Goal: Task Accomplishment & Management: Complete application form

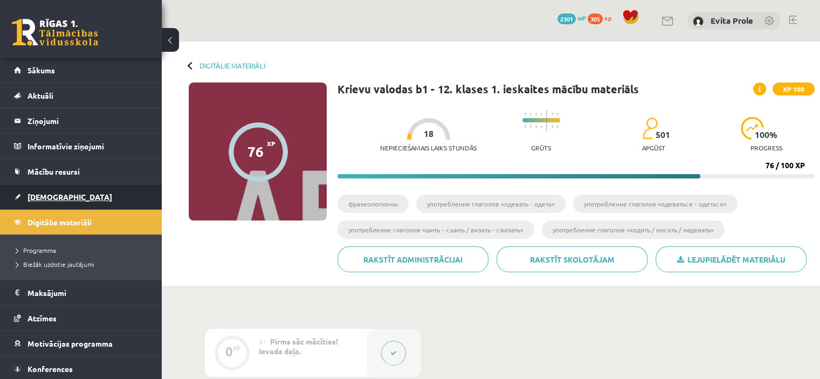
click at [72, 189] on link "[DEMOGRAPHIC_DATA]" at bounding box center [81, 196] width 134 height 25
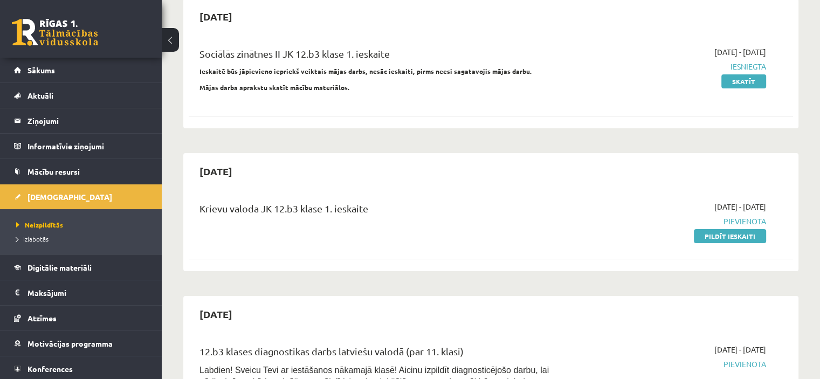
scroll to position [162, 0]
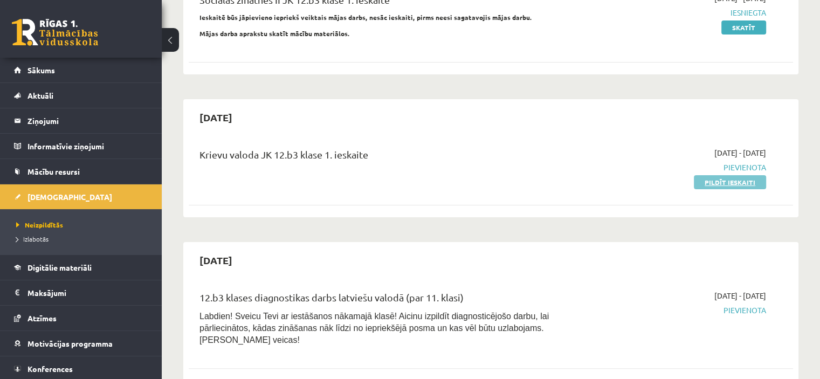
click at [750, 184] on link "Pildīt ieskaiti" at bounding box center [730, 182] width 72 height 14
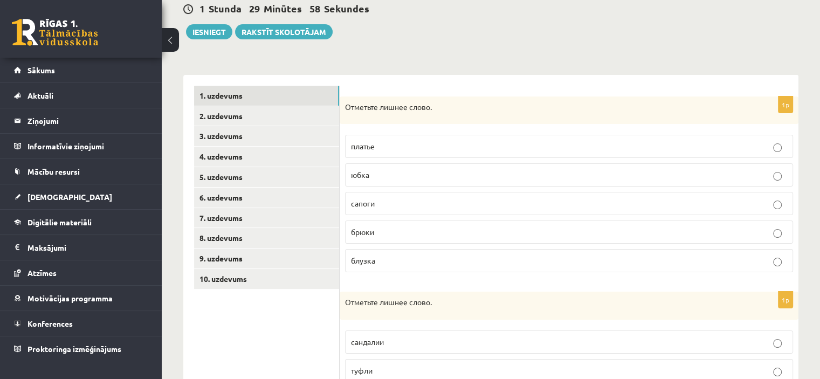
scroll to position [162, 0]
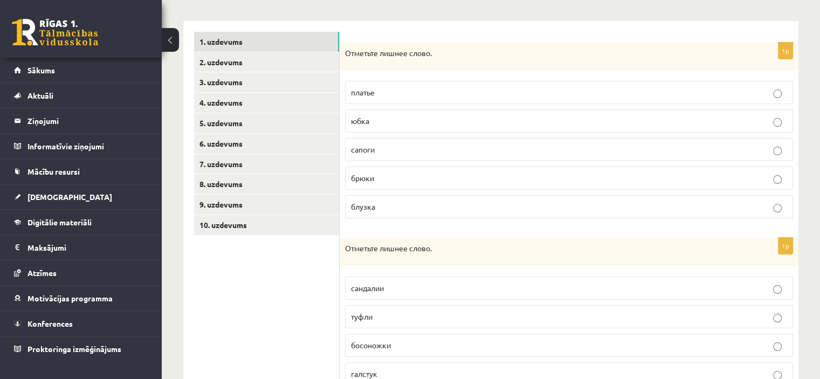
click at [390, 149] on p "сапоги" at bounding box center [569, 149] width 436 height 11
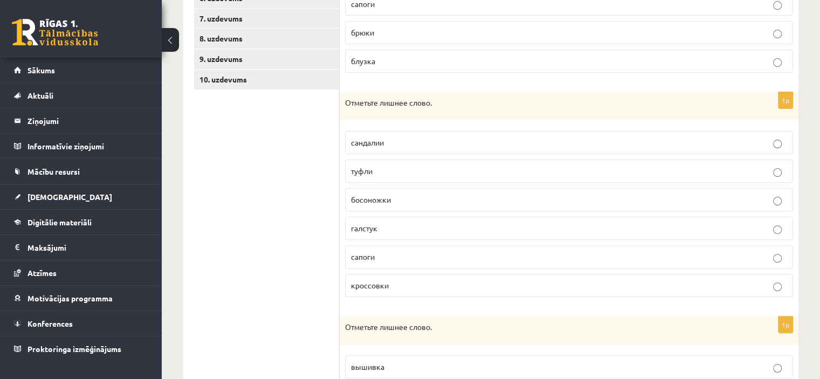
scroll to position [324, 0]
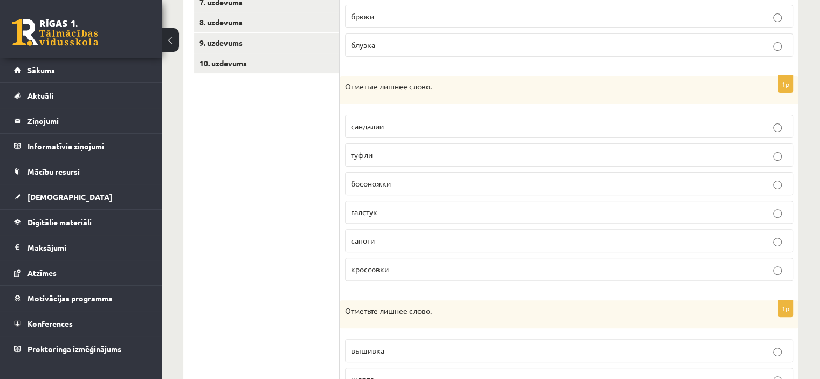
click at [394, 211] on p "галстук" at bounding box center [569, 212] width 436 height 11
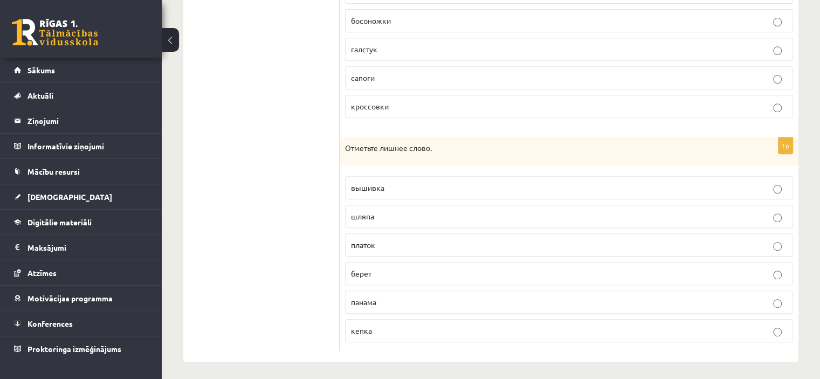
scroll to position [487, 0]
click at [373, 187] on span "вышивка" at bounding box center [367, 187] width 33 height 10
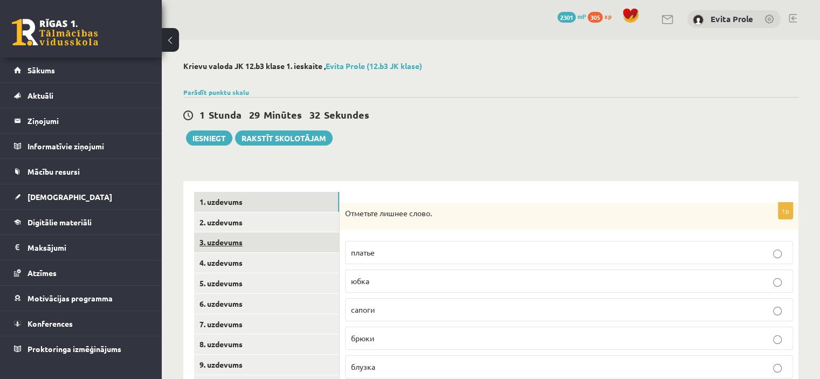
scroll to position [0, 0]
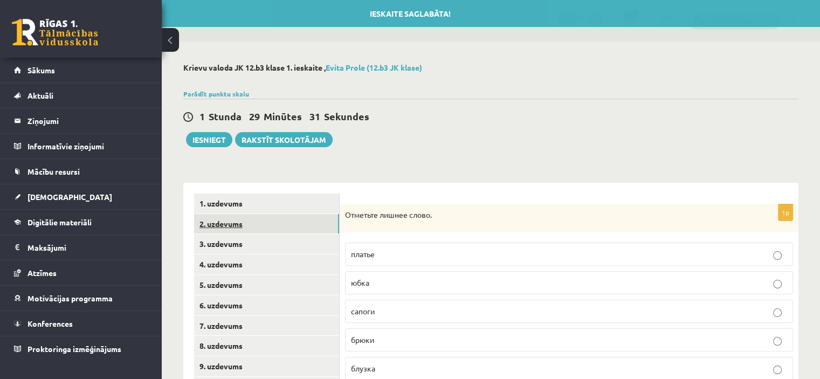
click at [251, 230] on link "2. uzdevums" at bounding box center [266, 224] width 145 height 20
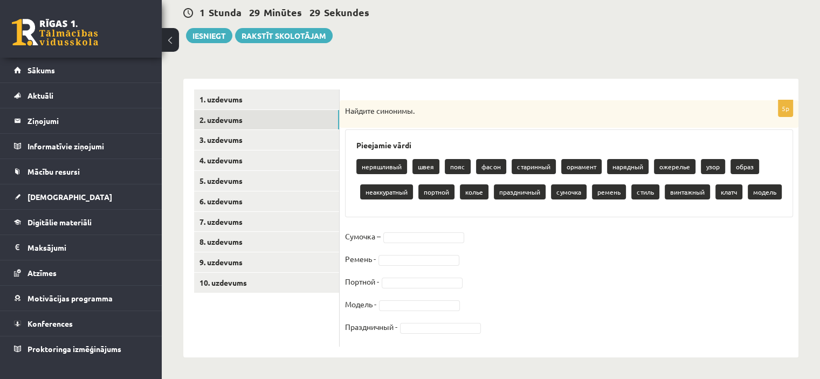
scroll to position [129, 0]
click at [239, 130] on link "3. uzdevums" at bounding box center [266, 140] width 145 height 20
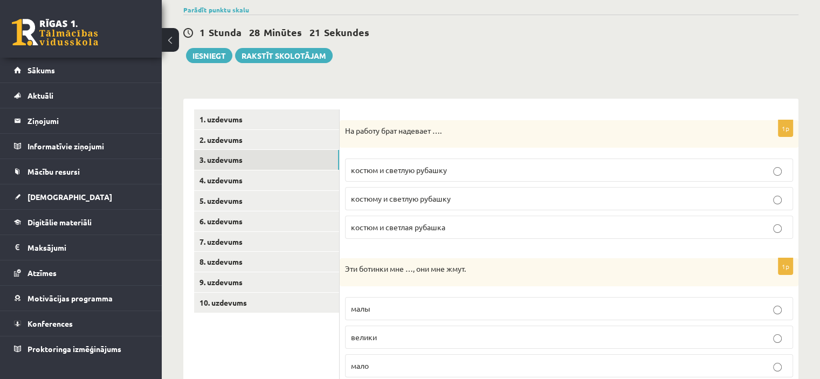
scroll to position [75, 0]
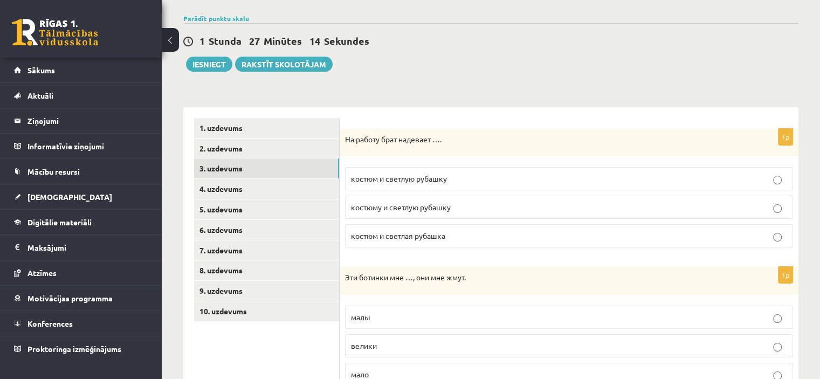
click at [530, 183] on p "костюм и светлую рубашку" at bounding box center [569, 178] width 436 height 11
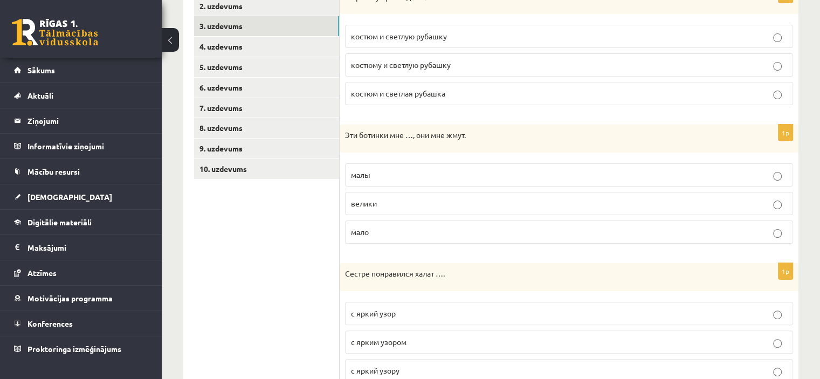
scroll to position [237, 0]
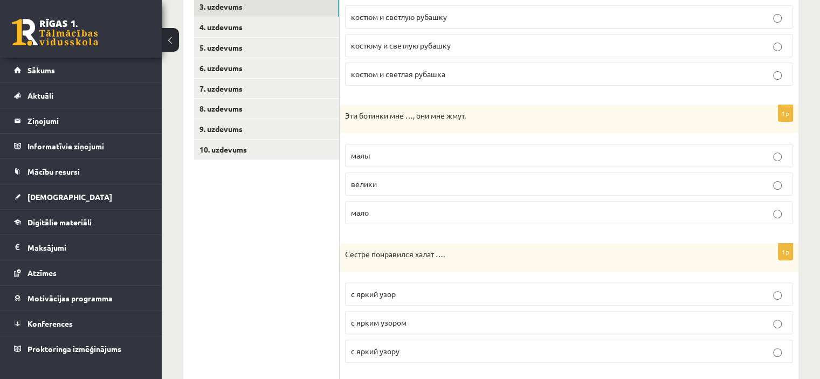
click at [397, 153] on p "малы" at bounding box center [569, 155] width 436 height 11
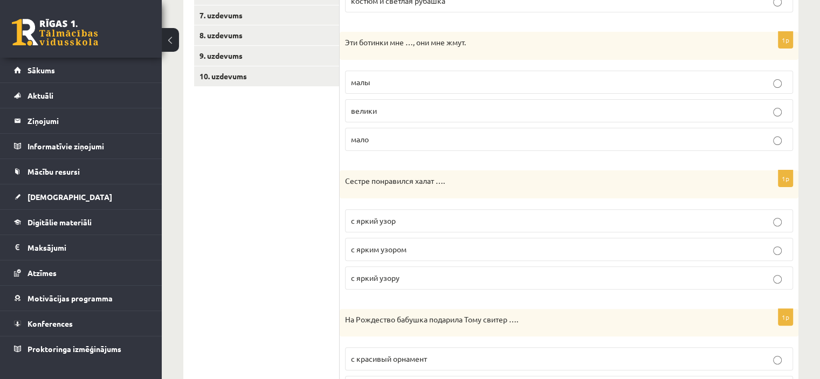
scroll to position [345, 0]
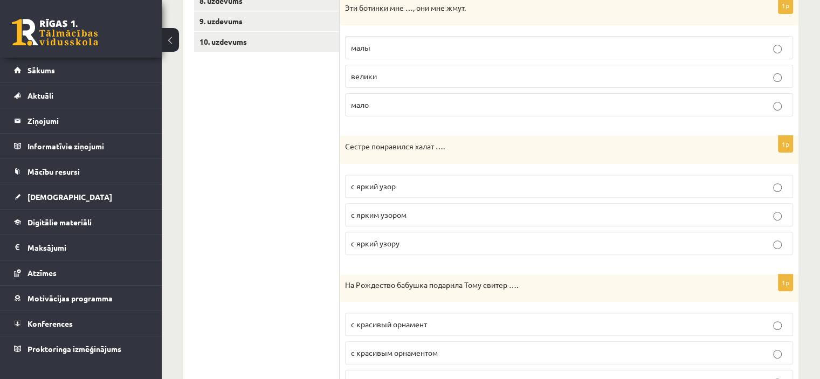
click at [416, 213] on p "с ярким узором" at bounding box center [569, 214] width 436 height 11
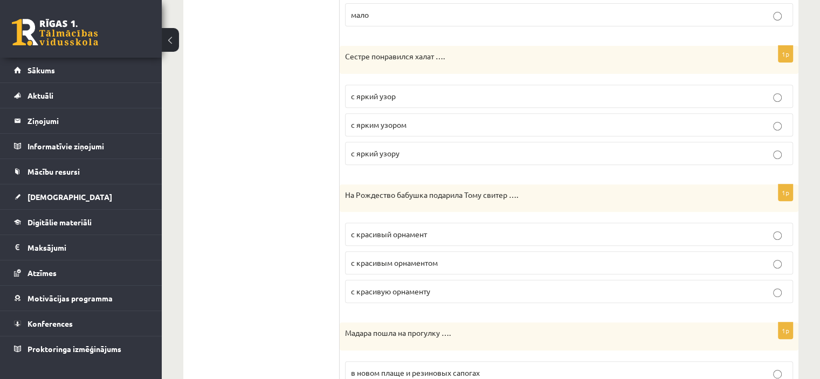
scroll to position [507, 0]
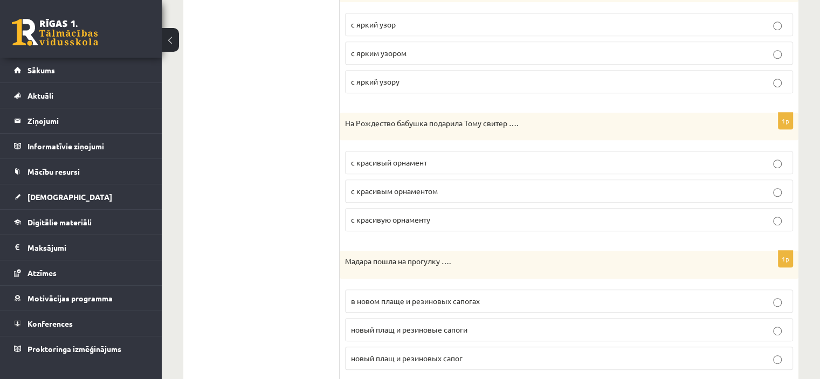
click at [418, 190] on span "с красивым орнаментом" at bounding box center [394, 191] width 87 height 10
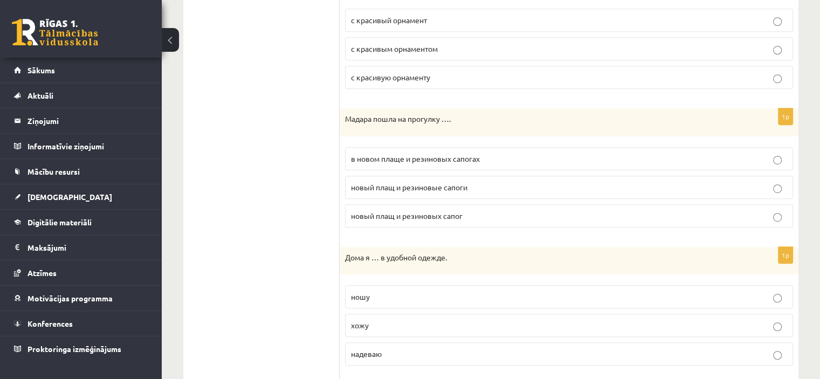
scroll to position [669, 0]
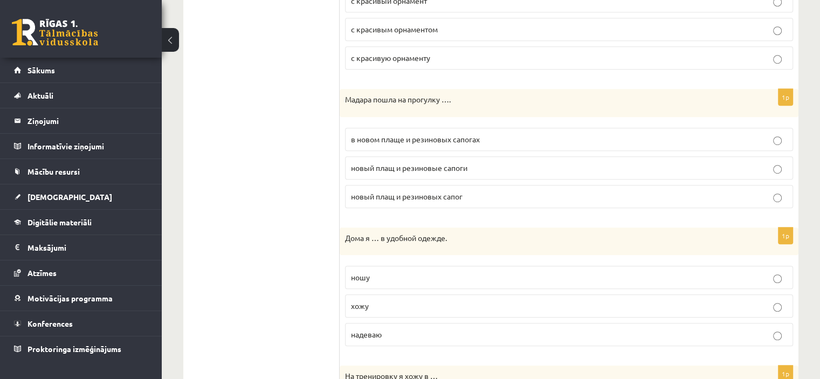
click at [438, 138] on span "в новом плаще и резиновых сапогах" at bounding box center [415, 139] width 129 height 10
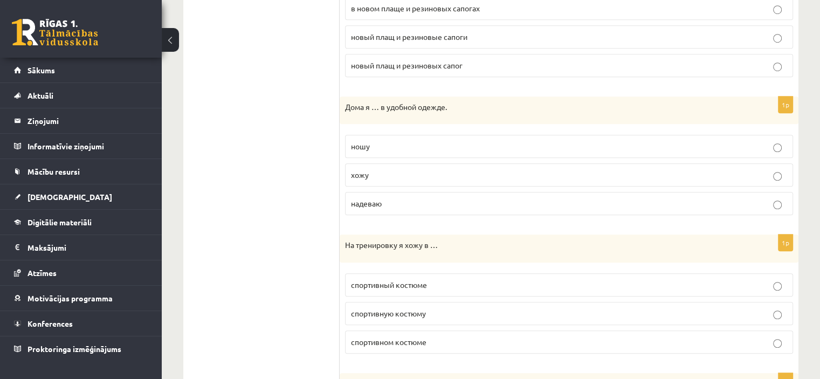
scroll to position [830, 0]
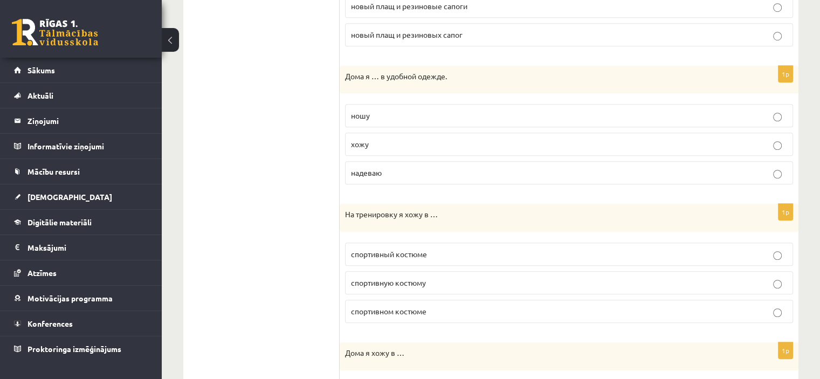
click at [405, 139] on p "хожу" at bounding box center [569, 144] width 436 height 11
click at [410, 162] on label "надеваю" at bounding box center [569, 172] width 448 height 23
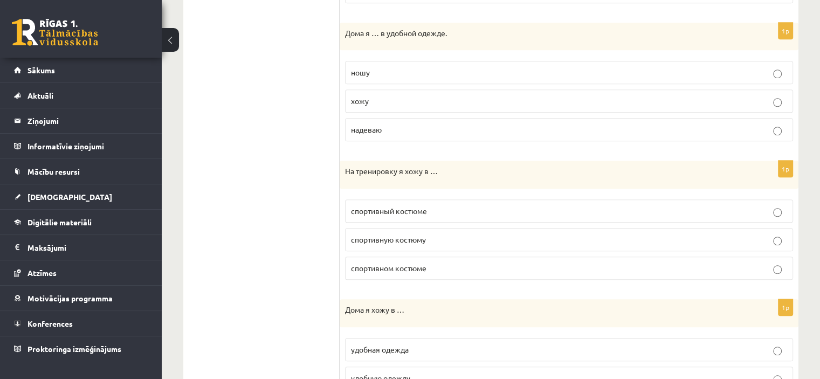
scroll to position [938, 0]
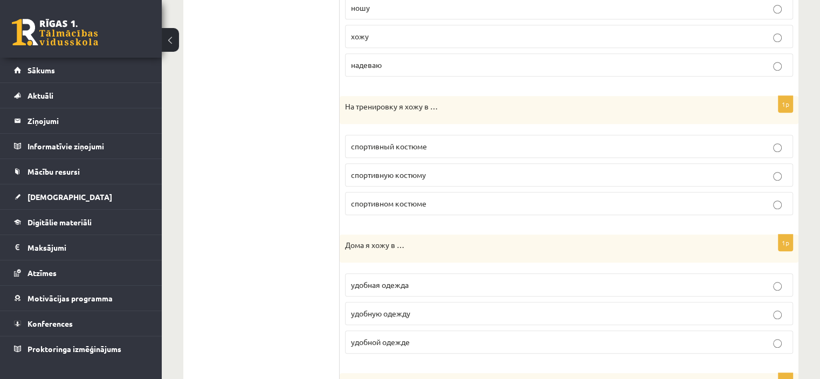
click at [412, 201] on span "спортивном костюме" at bounding box center [388, 203] width 75 height 10
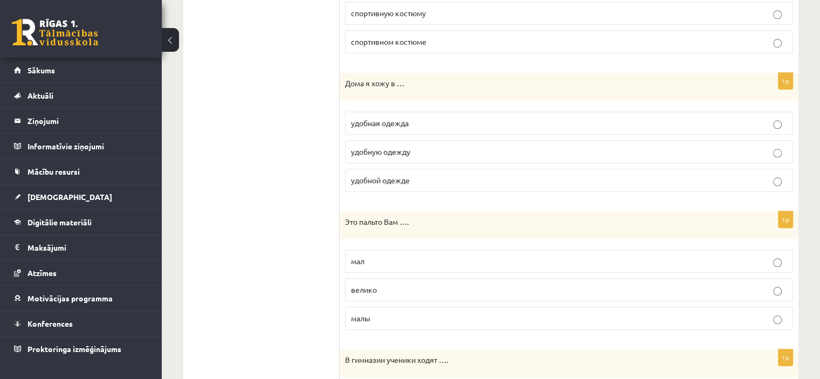
click at [408, 175] on span "удобной одежде" at bounding box center [380, 180] width 59 height 10
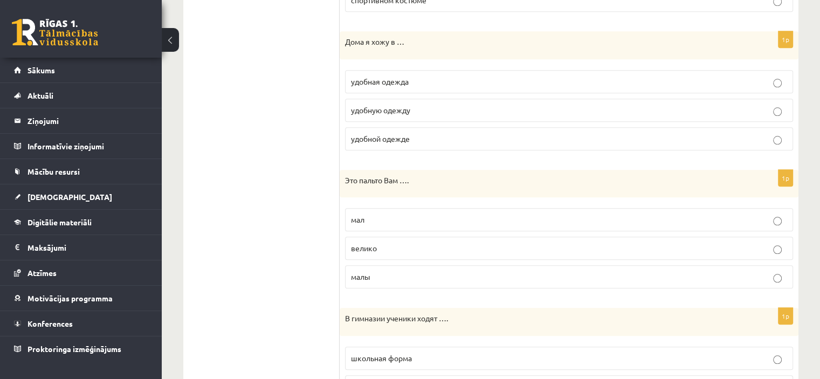
scroll to position [1208, 0]
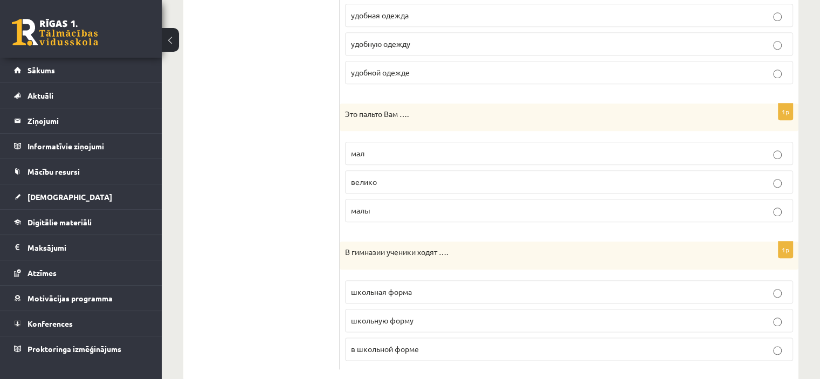
click at [396, 183] on label "велико" at bounding box center [569, 181] width 448 height 23
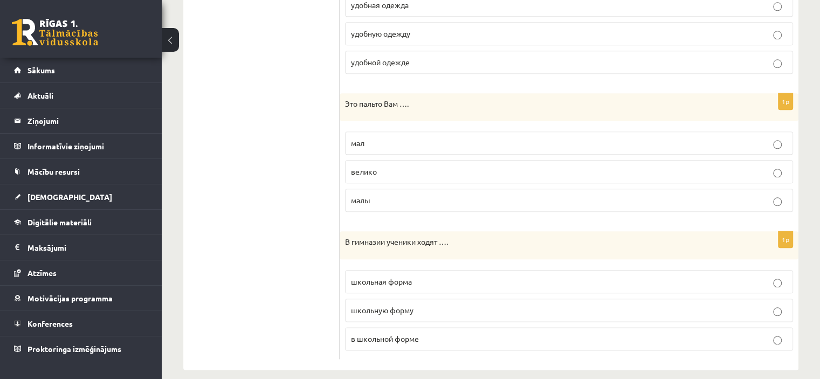
scroll to position [1223, 0]
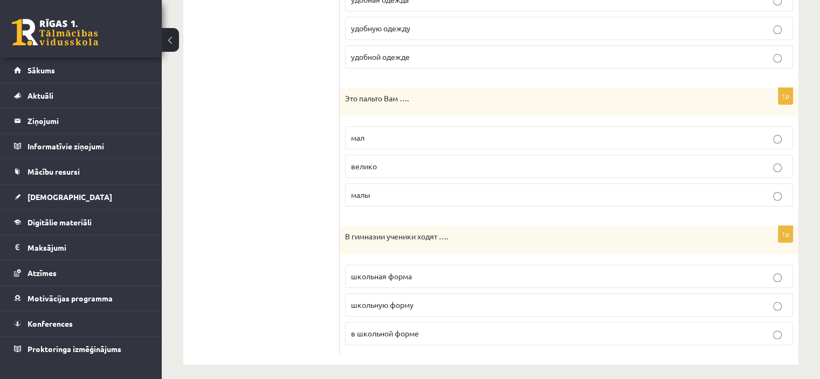
click at [438, 328] on p "в школьной форме" at bounding box center [569, 333] width 436 height 11
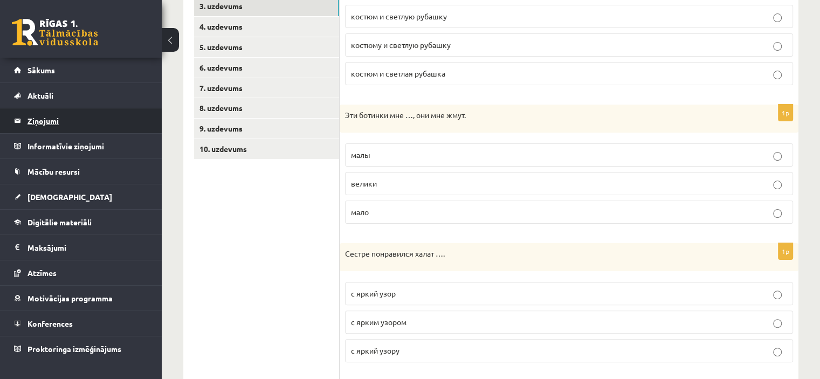
scroll to position [0, 0]
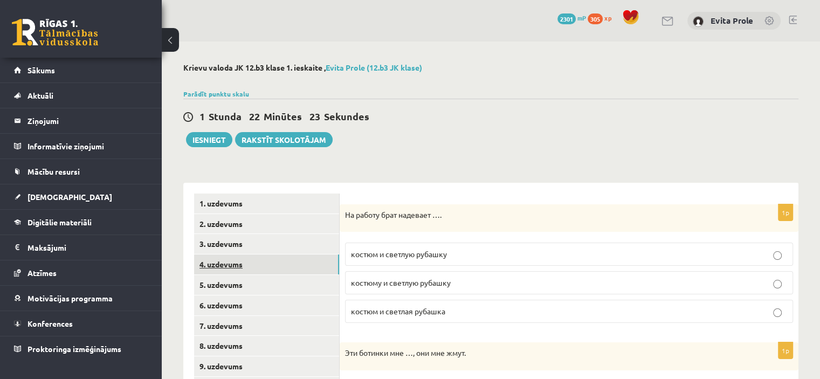
click at [227, 259] on link "4. uzdevums" at bounding box center [266, 265] width 145 height 20
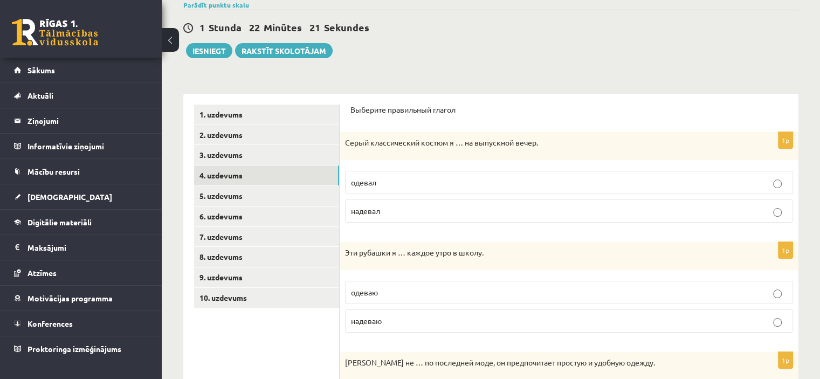
scroll to position [108, 0]
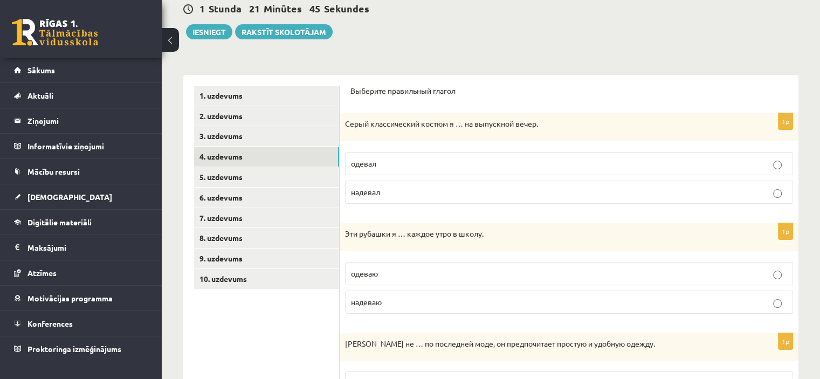
click at [449, 190] on p "надевал" at bounding box center [569, 192] width 436 height 11
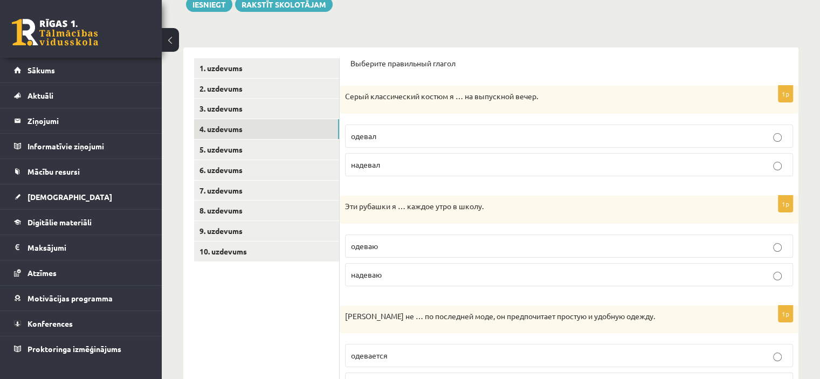
scroll to position [216, 0]
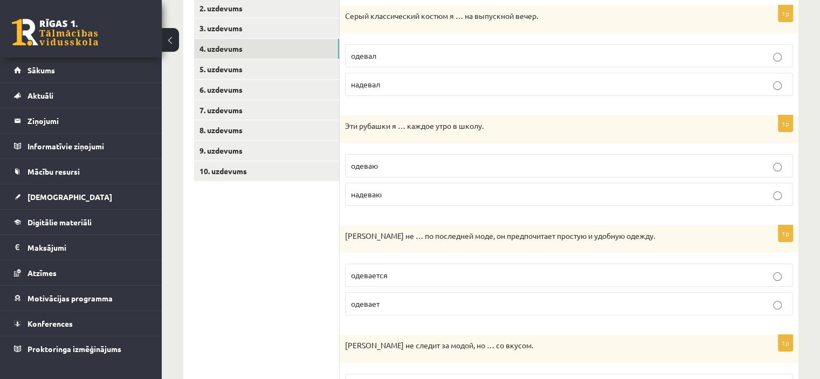
click at [403, 186] on label "надеваю" at bounding box center [569, 194] width 448 height 23
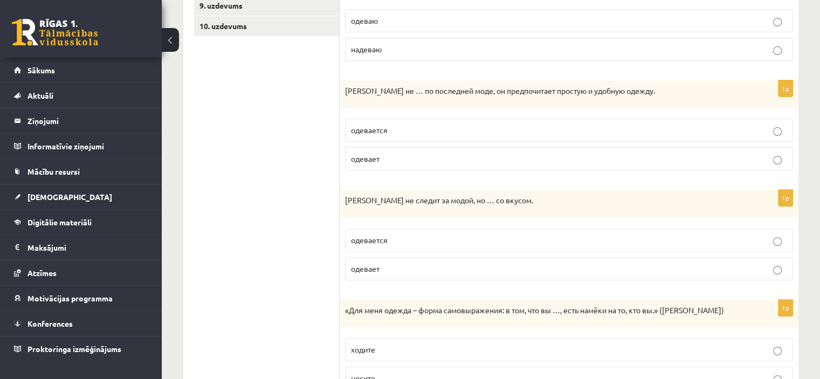
scroll to position [377, 0]
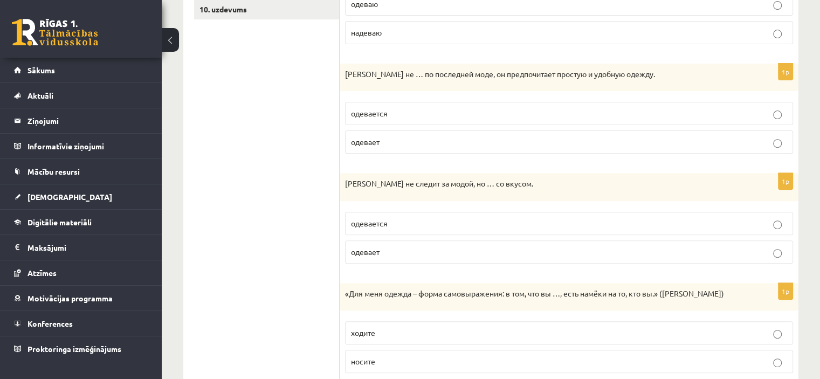
click at [418, 140] on p "одевает" at bounding box center [569, 141] width 436 height 11
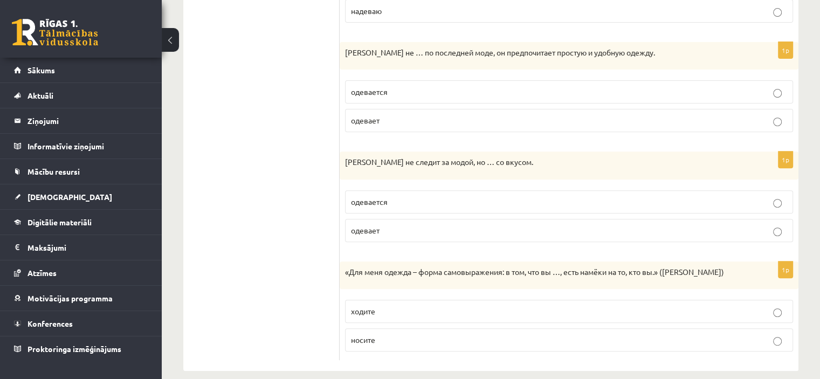
scroll to position [410, 0]
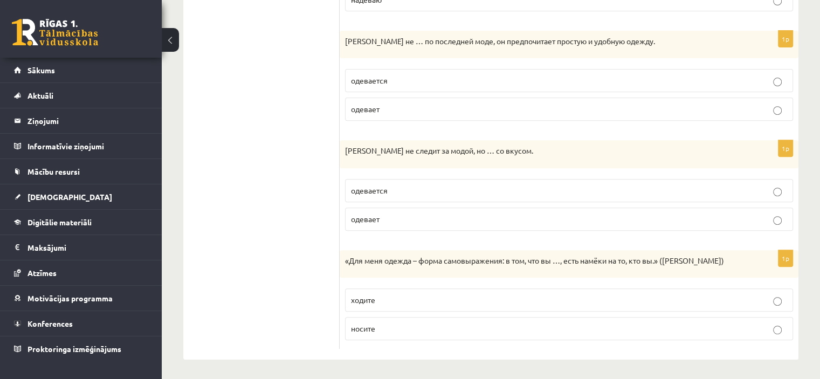
click at [412, 195] on label "одевается" at bounding box center [569, 190] width 448 height 23
click at [389, 299] on p "ходите" at bounding box center [569, 299] width 436 height 11
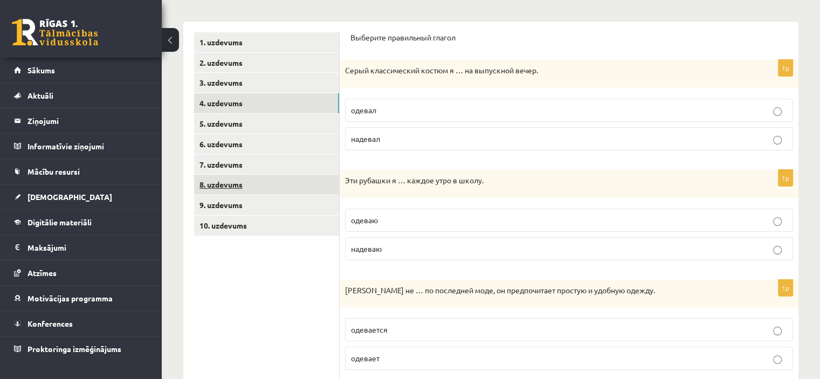
scroll to position [162, 0]
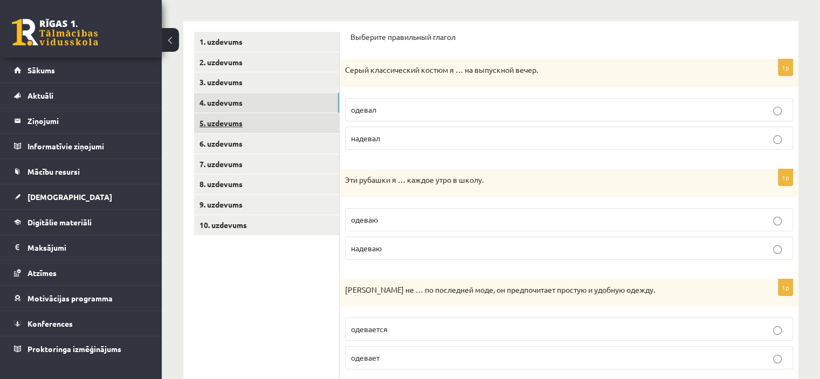
click at [230, 128] on link "5. uzdevums" at bounding box center [266, 123] width 145 height 20
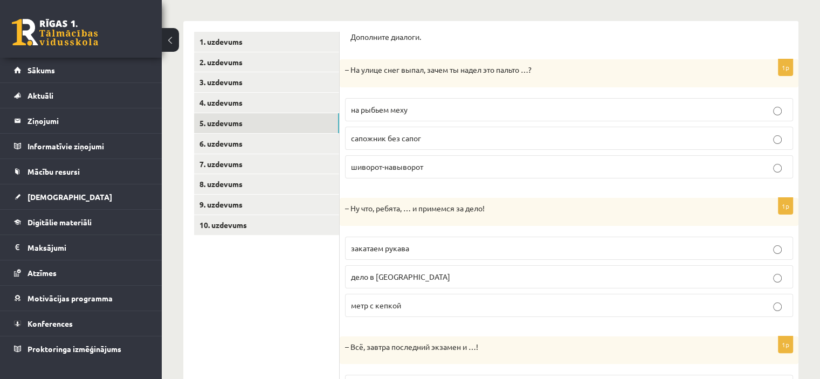
click at [410, 170] on p "шиворот-навыворот" at bounding box center [569, 166] width 436 height 11
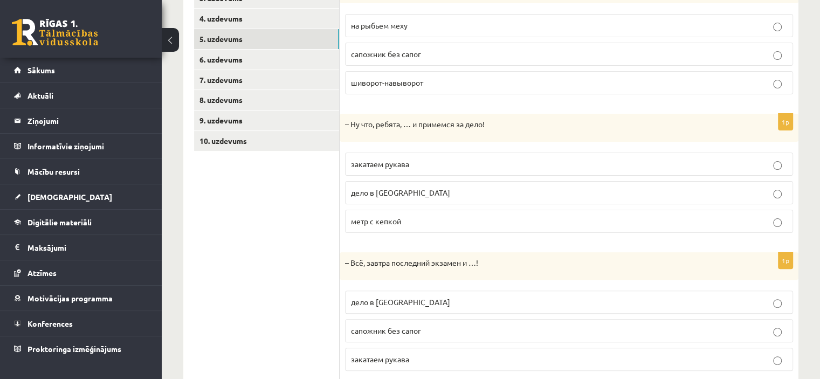
scroll to position [277, 0]
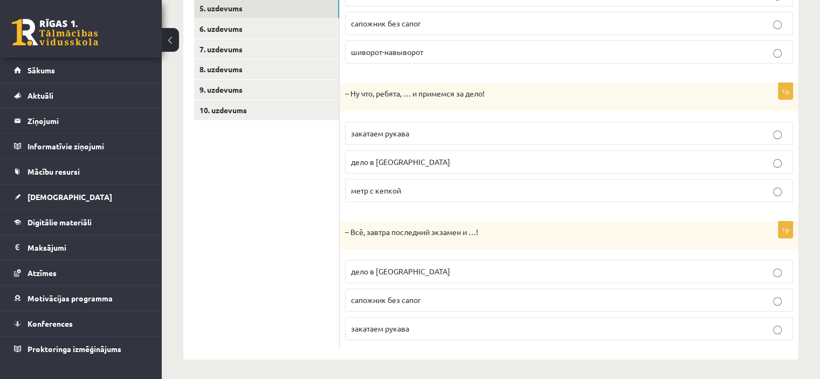
click at [406, 157] on p "дело в шляпе" at bounding box center [569, 161] width 436 height 11
click at [400, 275] on p "дело в шляпе" at bounding box center [569, 271] width 436 height 11
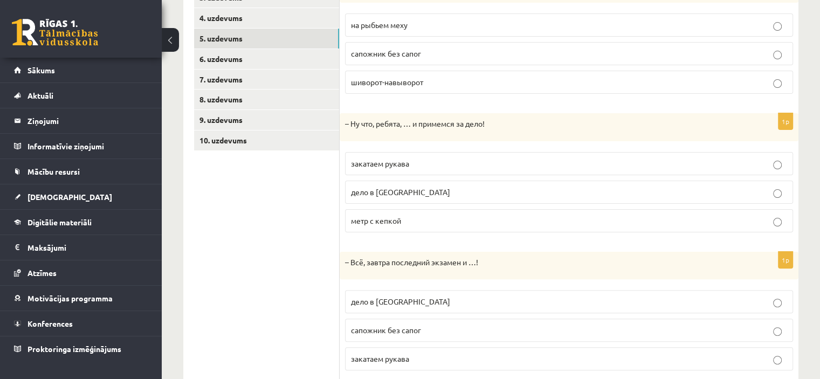
scroll to position [223, 0]
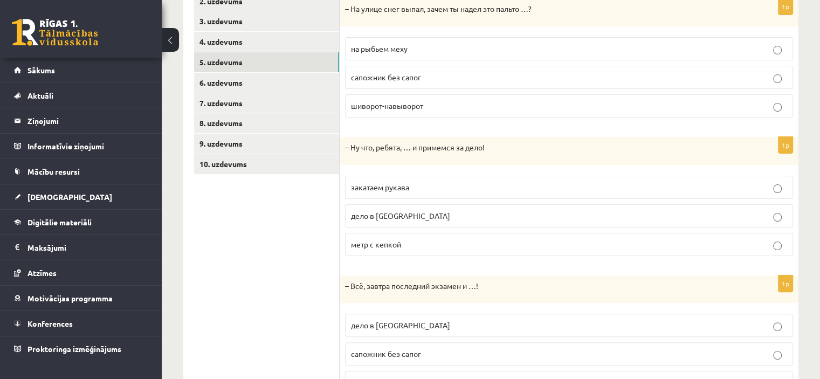
click at [408, 182] on span "закатаем рукава" at bounding box center [380, 187] width 58 height 10
click at [245, 76] on link "6. uzdevums" at bounding box center [266, 83] width 145 height 20
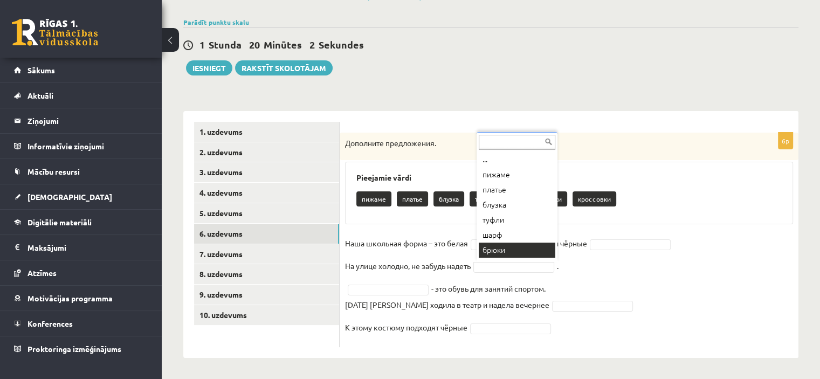
scroll to position [13, 0]
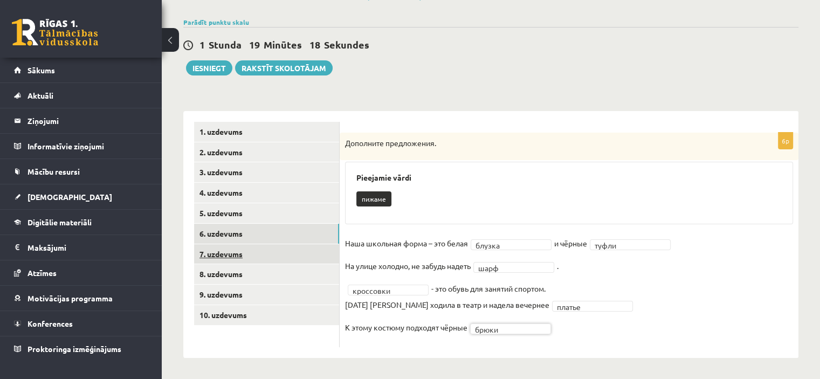
click at [223, 260] on link "7. uzdevums" at bounding box center [266, 254] width 145 height 20
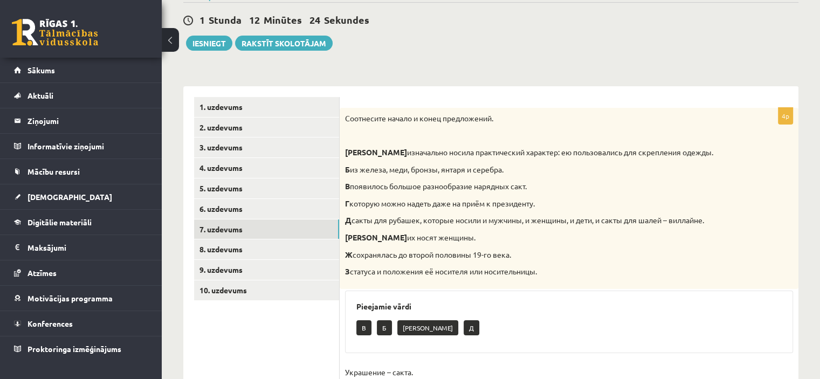
scroll to position [96, 0]
click at [228, 249] on link "8. uzdevums" at bounding box center [266, 250] width 145 height 20
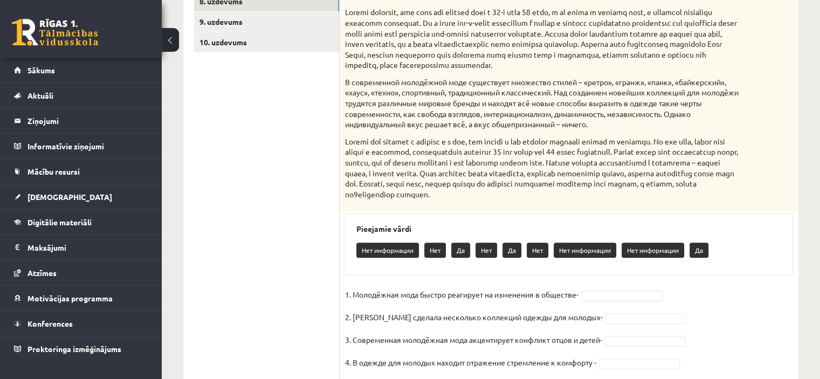
scroll to position [197, 0]
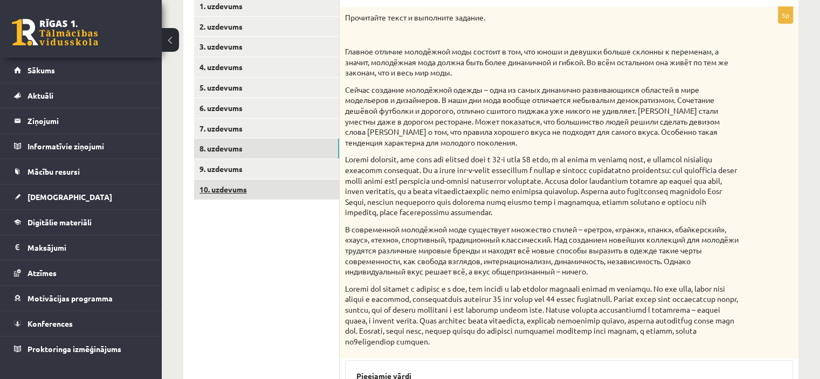
click at [236, 193] on link "10. uzdevums" at bounding box center [266, 190] width 145 height 20
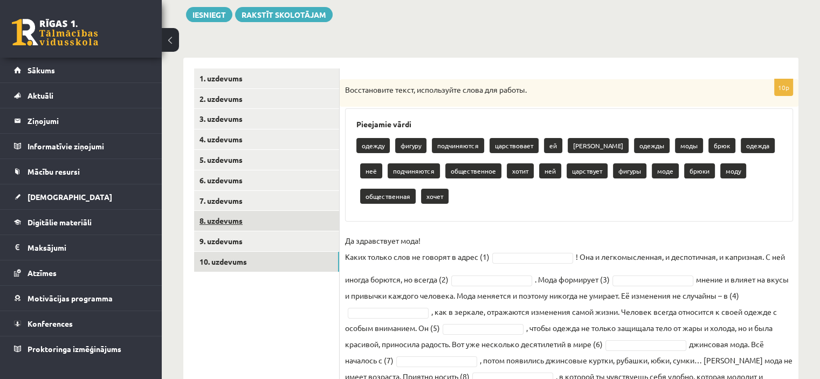
scroll to position [143, 0]
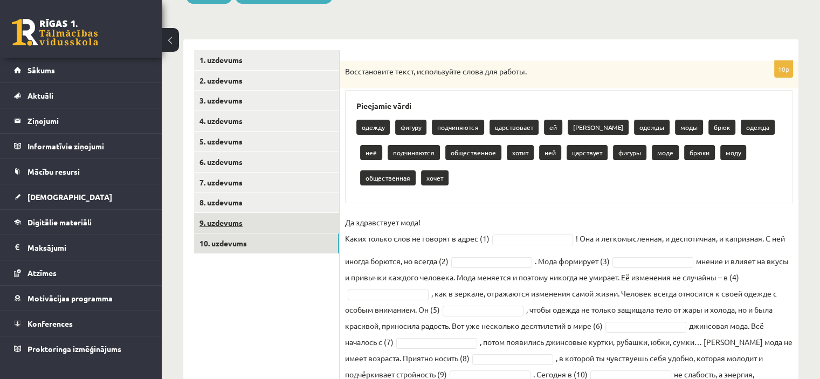
click at [239, 222] on link "9. uzdevums" at bounding box center [266, 223] width 145 height 20
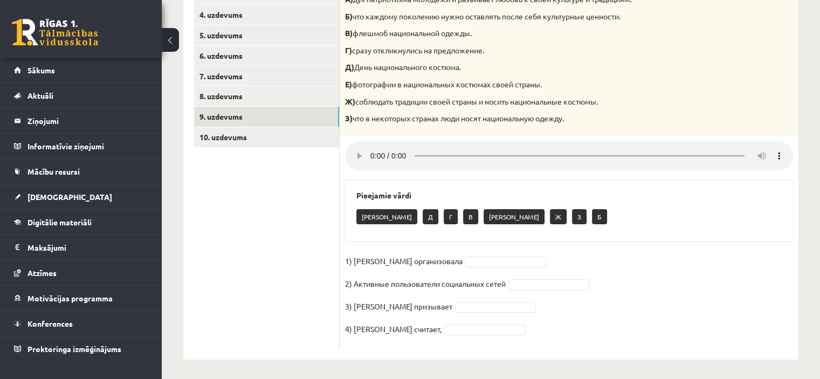
scroll to position [252, 0]
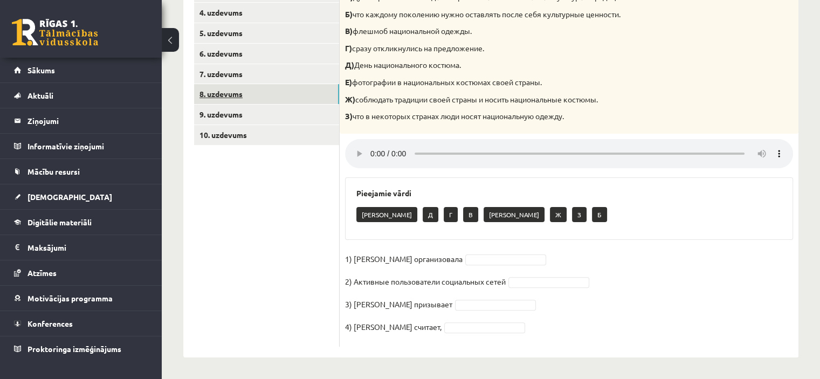
click at [226, 96] on link "8. uzdevums" at bounding box center [266, 94] width 145 height 20
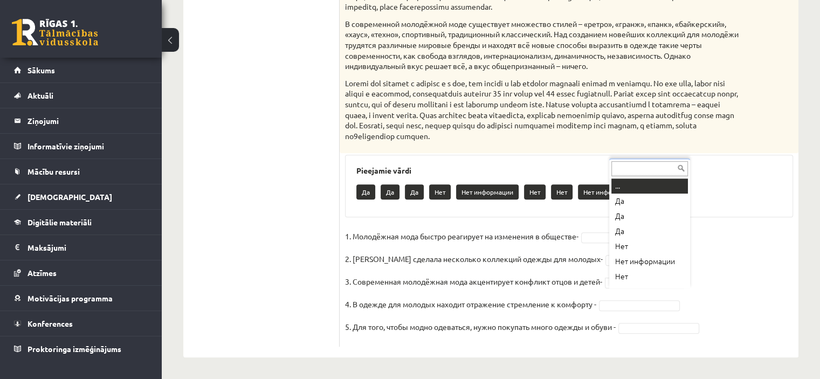
scroll to position [13, 0]
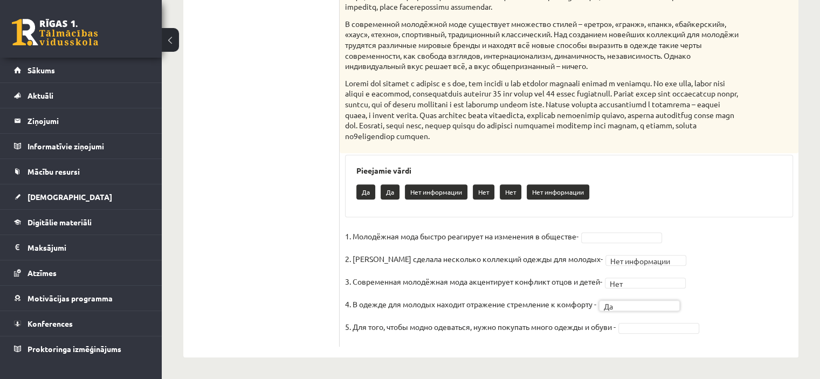
click at [623, 328] on span at bounding box center [659, 327] width 86 height 10
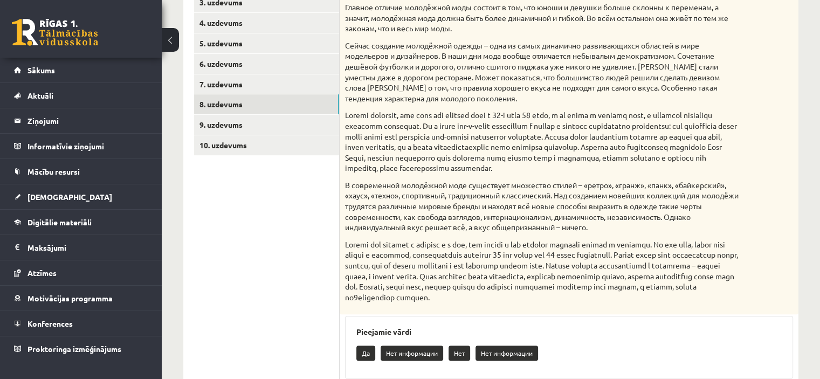
scroll to position [305, 0]
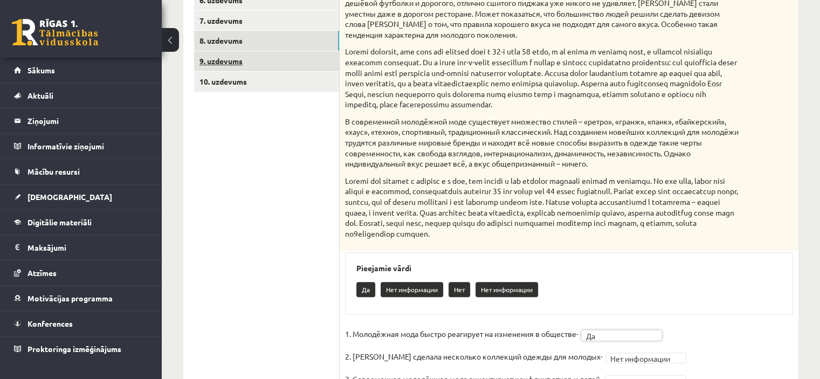
click at [229, 53] on link "9. uzdevums" at bounding box center [266, 61] width 145 height 20
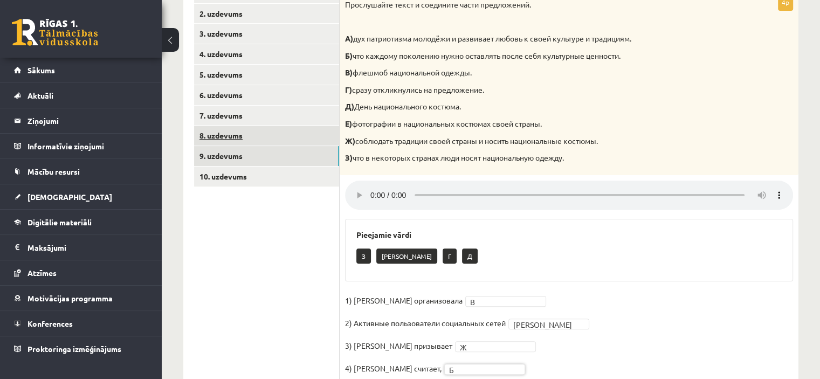
scroll to position [144, 0]
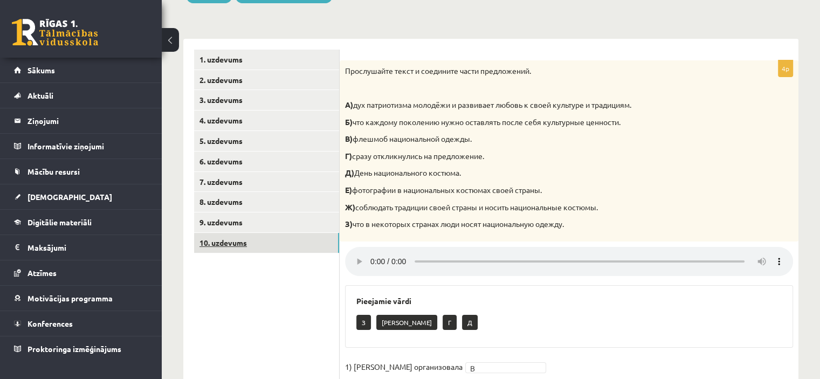
click at [226, 246] on link "10. uzdevums" at bounding box center [266, 243] width 145 height 20
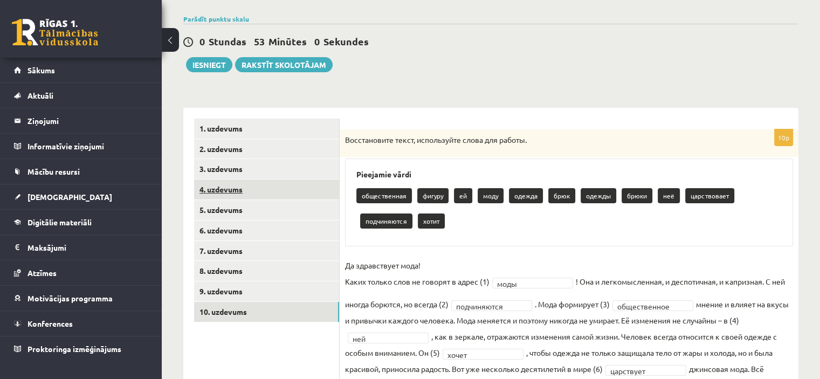
scroll to position [0, 0]
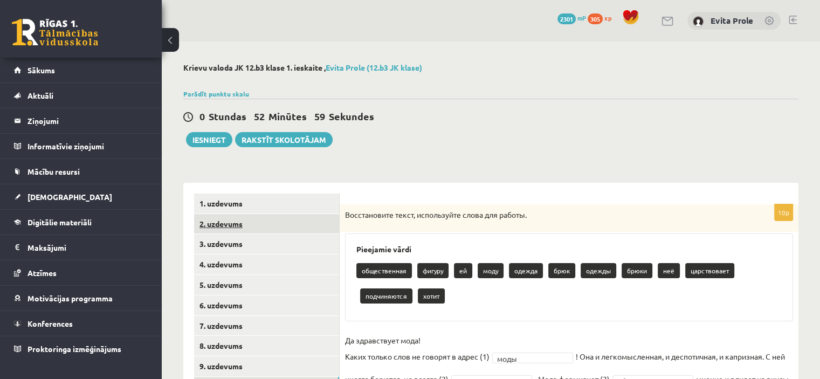
click at [257, 224] on link "2. uzdevums" at bounding box center [266, 224] width 145 height 20
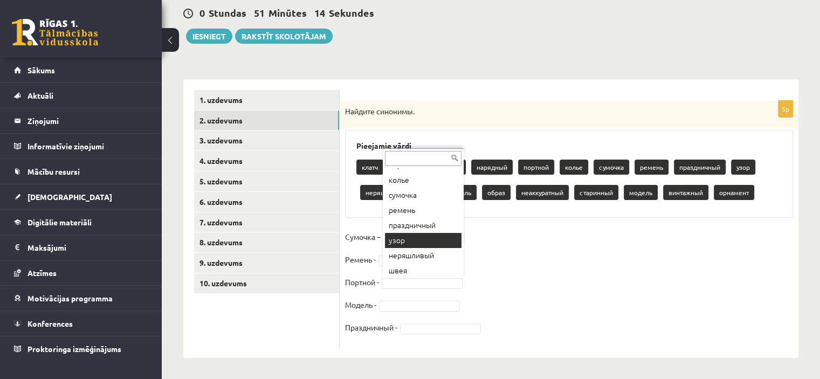
scroll to position [194, 0]
drag, startPoint x: 418, startPoint y: 189, endPoint x: 416, endPoint y: 235, distance: 45.9
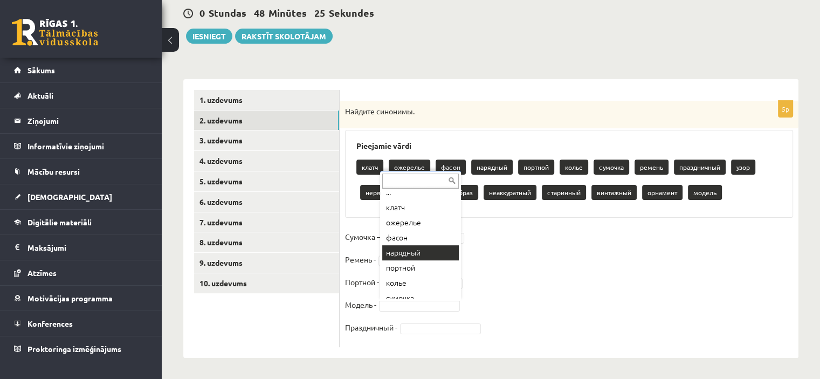
scroll to position [0, 0]
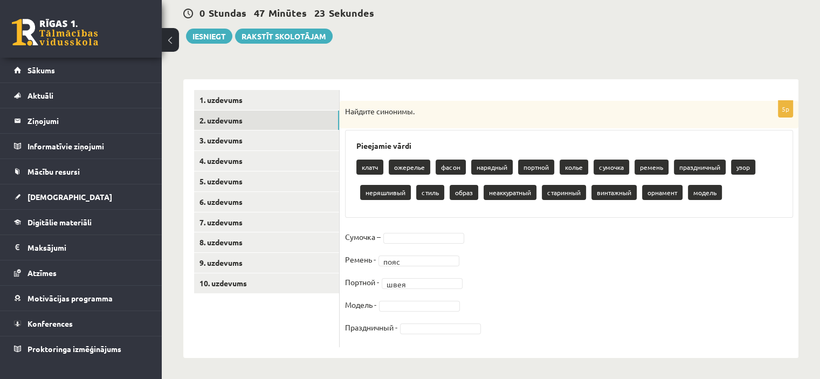
click at [422, 231] on fieldset "Сумочка – Ремень - пояс **** Портной - швея **** Модель - Праздничный -" at bounding box center [569, 285] width 448 height 113
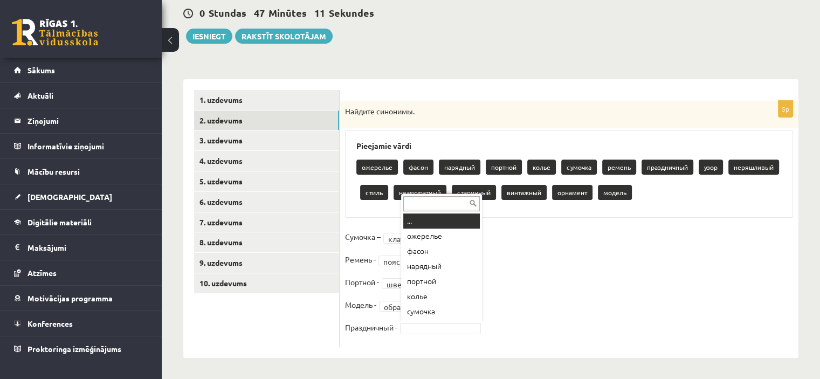
scroll to position [13, 0]
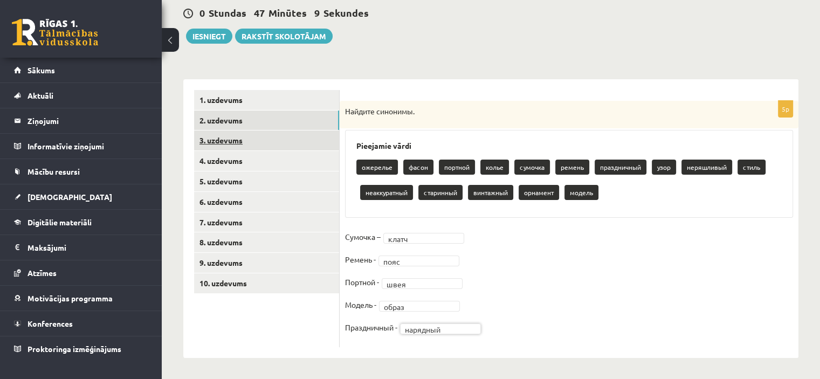
click at [252, 135] on link "3. uzdevums" at bounding box center [266, 140] width 145 height 20
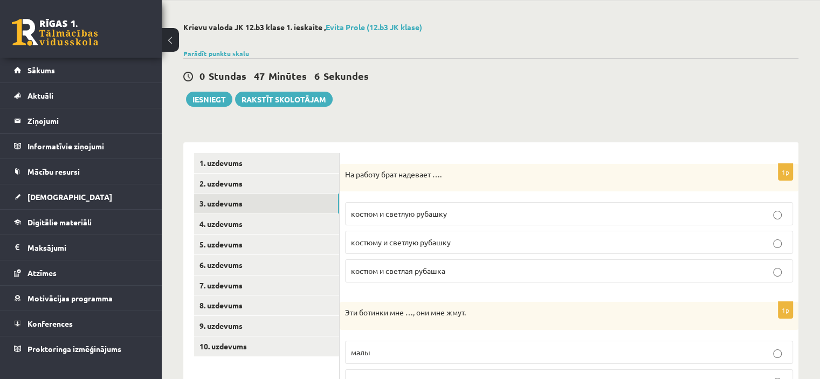
scroll to position [0, 0]
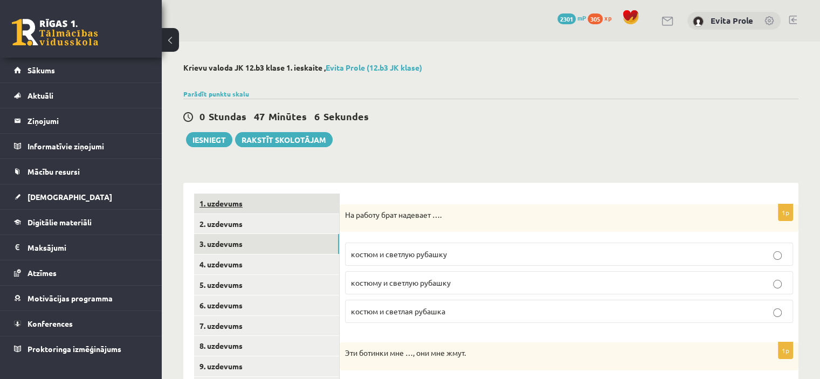
click at [257, 210] on link "1. uzdevums" at bounding box center [266, 204] width 145 height 20
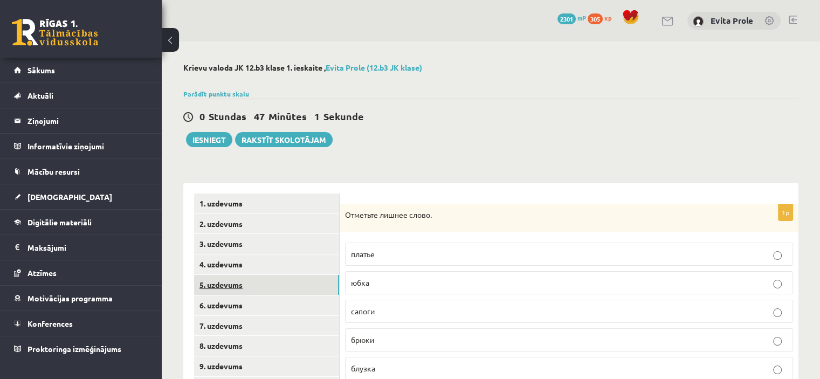
click at [222, 288] on link "5. uzdevums" at bounding box center [266, 285] width 145 height 20
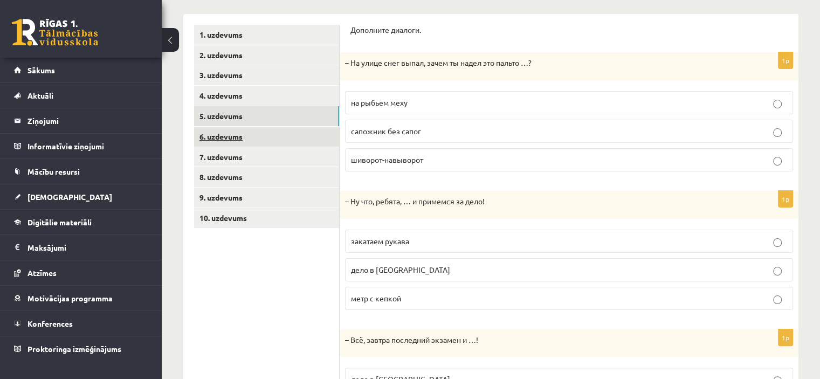
click at [243, 144] on link "6. uzdevums" at bounding box center [266, 137] width 145 height 20
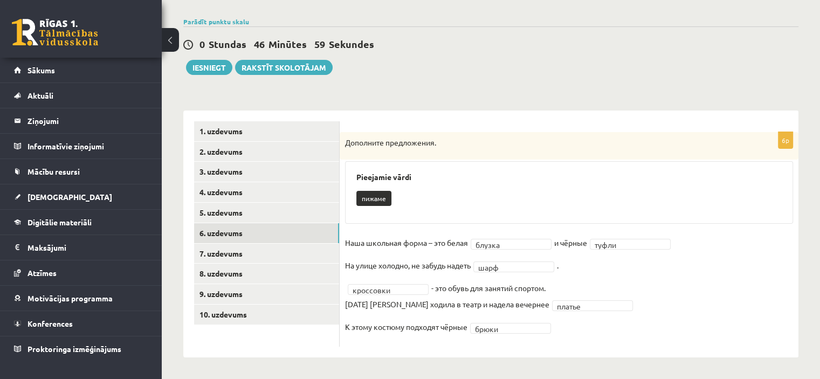
scroll to position [72, 0]
click at [225, 253] on link "7. uzdevums" at bounding box center [266, 254] width 145 height 20
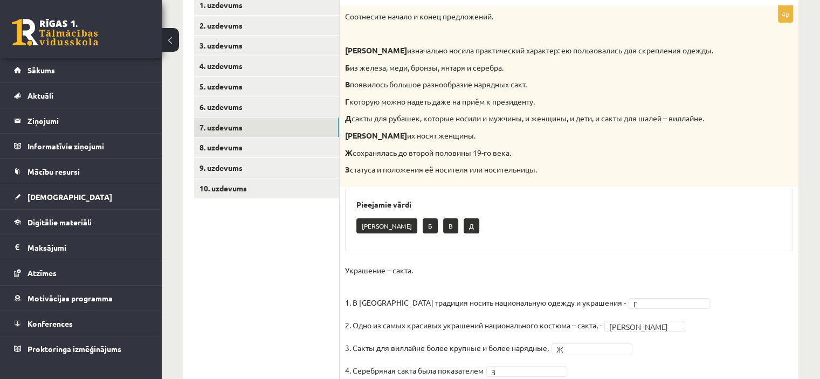
scroll to position [258, 0]
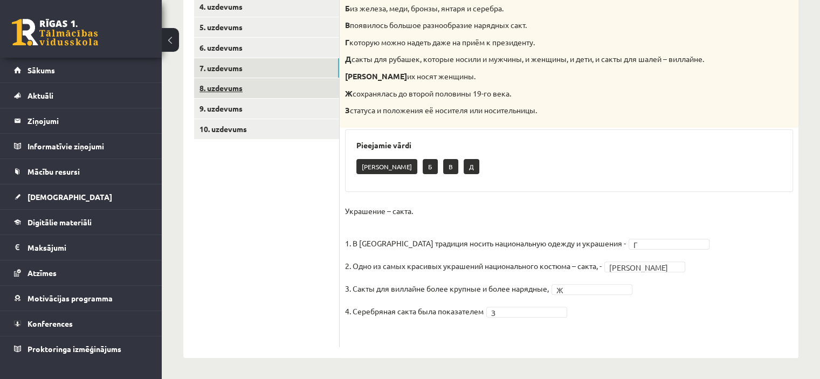
click at [225, 84] on link "8. uzdevums" at bounding box center [266, 88] width 145 height 20
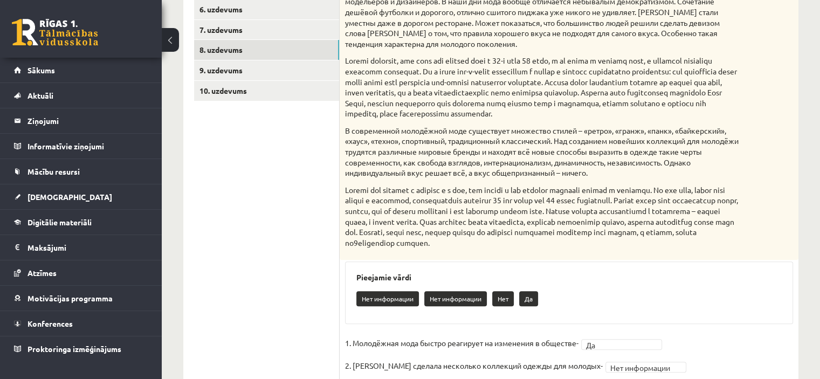
scroll to position [197, 0]
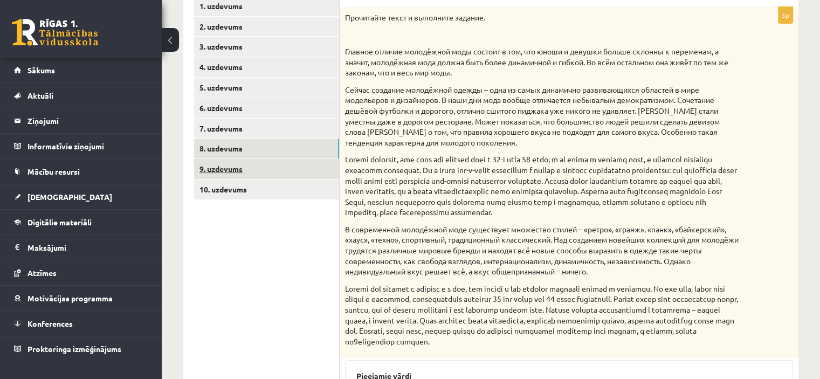
click at [271, 167] on link "9. uzdevums" at bounding box center [266, 169] width 145 height 20
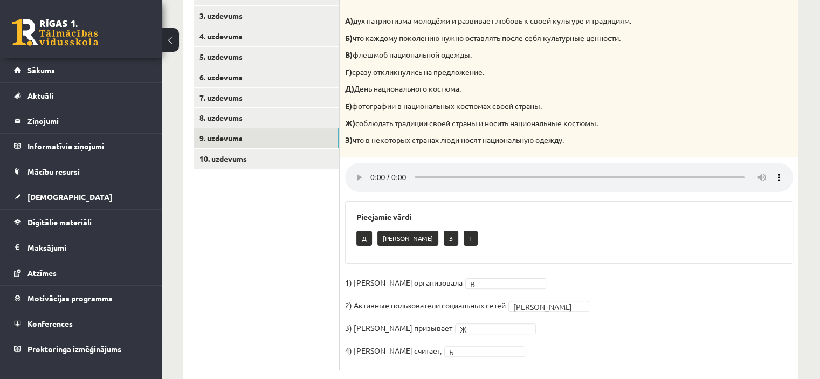
scroll to position [252, 0]
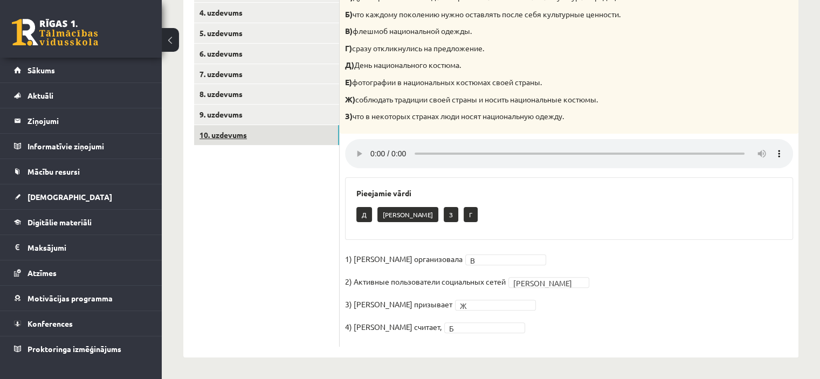
click at [225, 131] on link "10. uzdevums" at bounding box center [266, 135] width 145 height 20
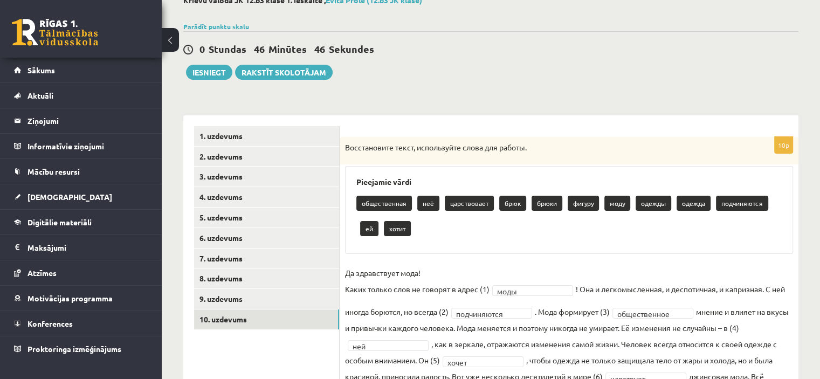
scroll to position [0, 0]
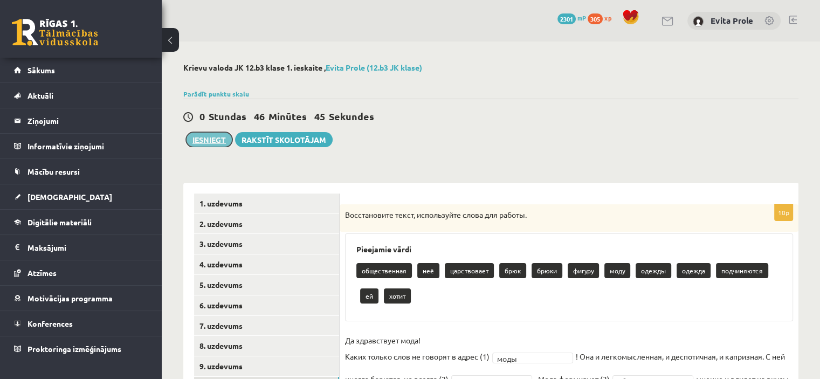
click at [208, 140] on button "Iesniegt" at bounding box center [209, 139] width 46 height 15
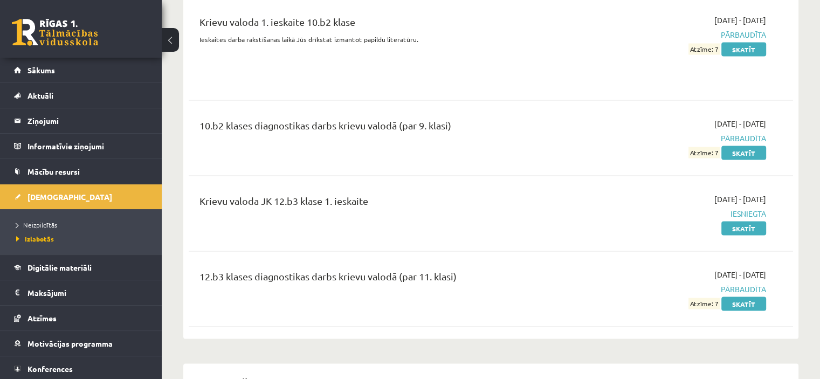
scroll to position [2103, 0]
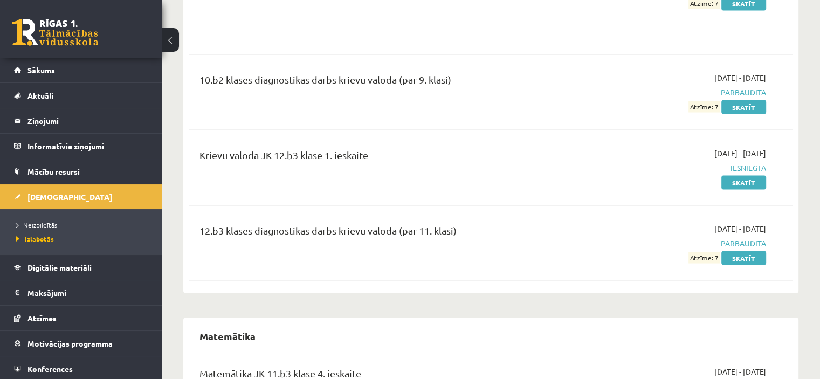
drag, startPoint x: 216, startPoint y: 105, endPoint x: 433, endPoint y: 132, distance: 219.0
click at [433, 137] on div "Krievu valoda JK 12.b3 klase 1. ieskaite [DATE] - [DATE] Iesniegta Skatīt" at bounding box center [491, 168] width 604 height 62
click at [317, 148] on div "Krievu valoda JK 12.b3 klase 1. ieskaite" at bounding box center [386, 158] width 373 height 20
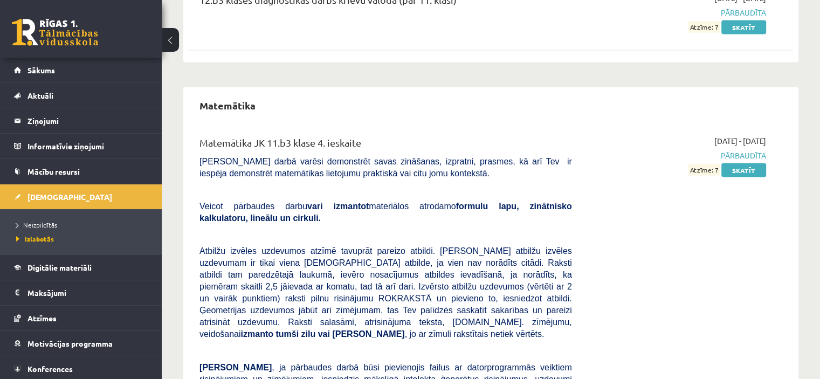
scroll to position [2373, 0]
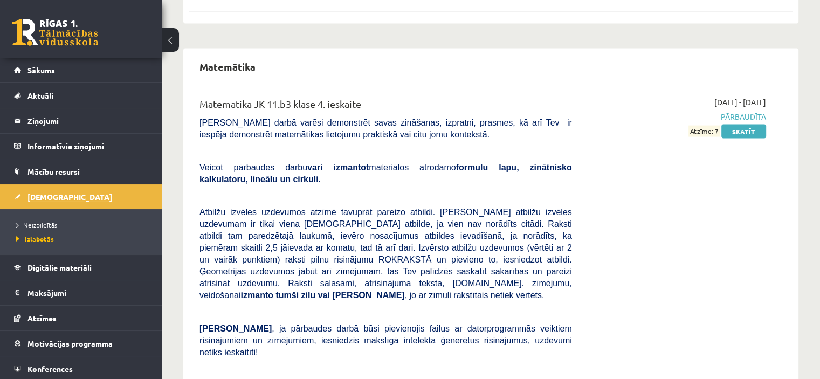
click at [56, 200] on span "[DEMOGRAPHIC_DATA]" at bounding box center [70, 197] width 85 height 10
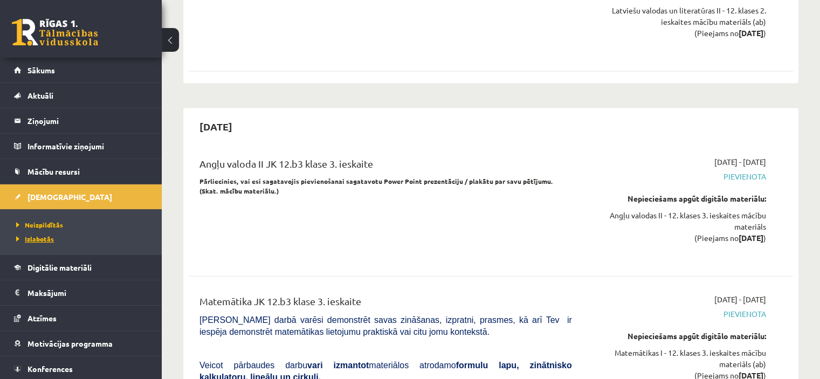
click at [37, 237] on span "Izlabotās" at bounding box center [35, 239] width 38 height 9
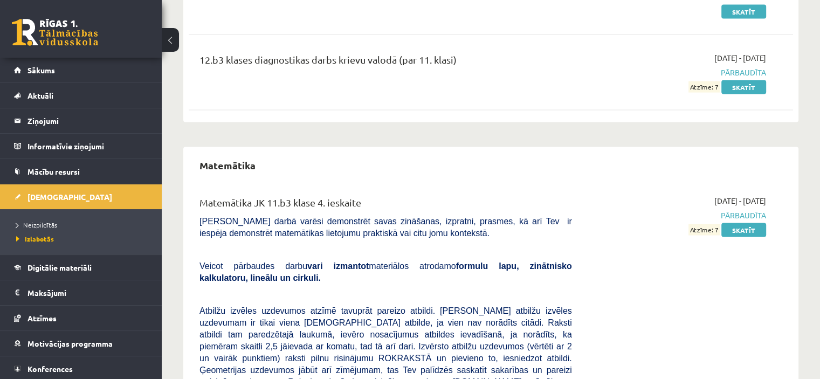
scroll to position [2157, 0]
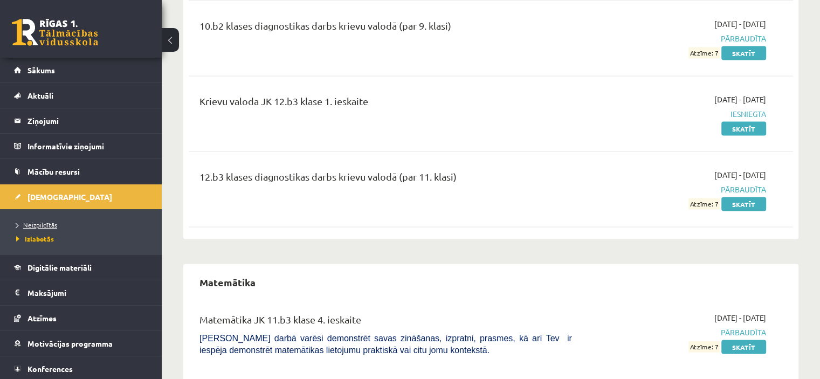
click at [21, 225] on span "Neizpildītās" at bounding box center [36, 225] width 41 height 9
